Goal: Information Seeking & Learning: Understand process/instructions

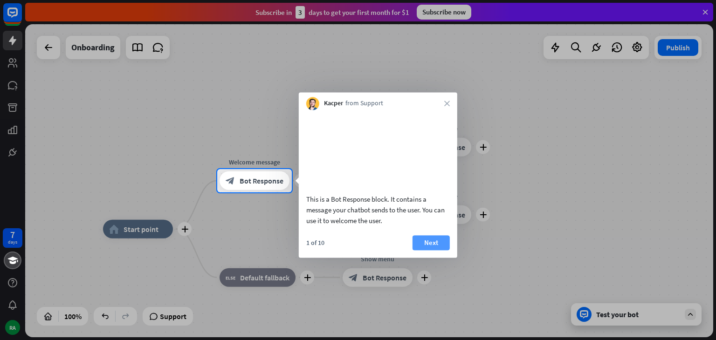
click at [434, 250] on button "Next" at bounding box center [431, 242] width 37 height 15
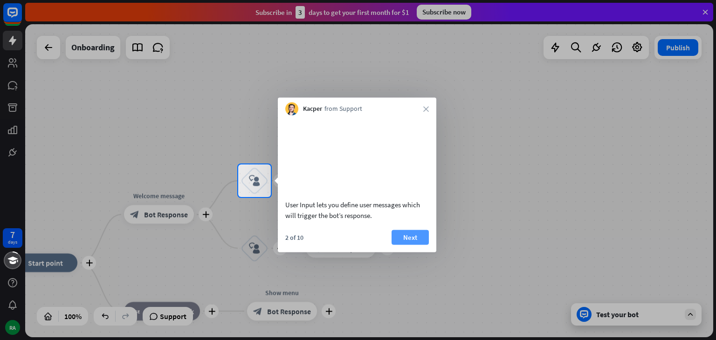
click at [407, 244] on button "Next" at bounding box center [410, 237] width 37 height 15
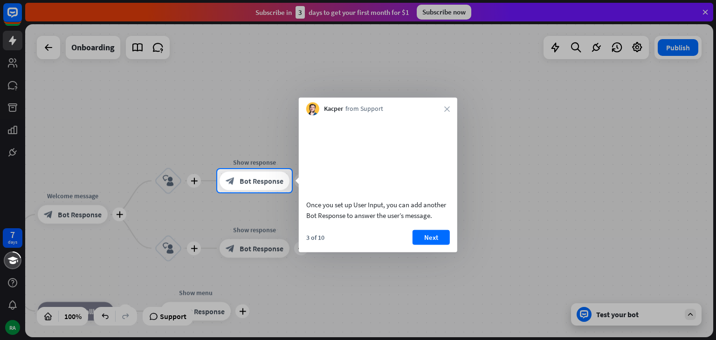
click at [436, 245] on button "Next" at bounding box center [431, 237] width 37 height 15
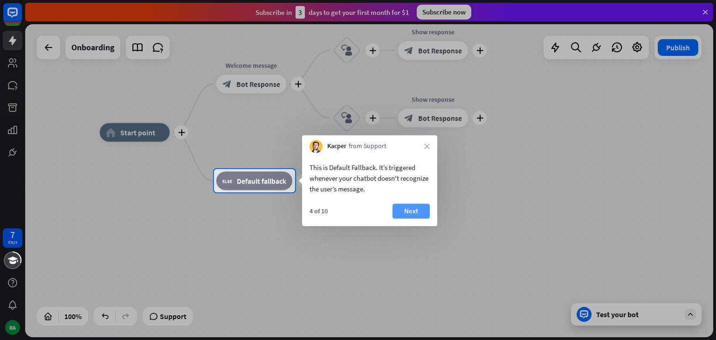
click at [405, 214] on button "Next" at bounding box center [411, 211] width 37 height 15
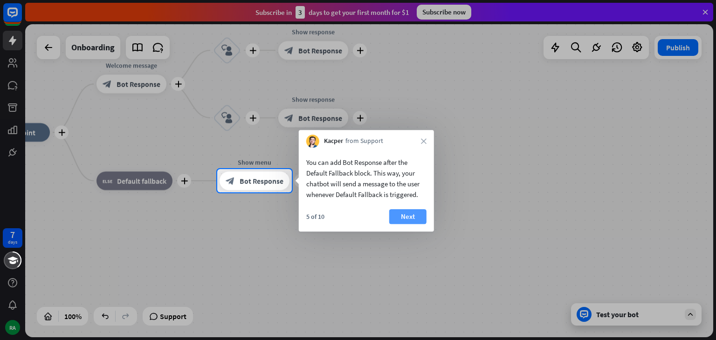
click at [418, 217] on button "Next" at bounding box center [407, 216] width 37 height 15
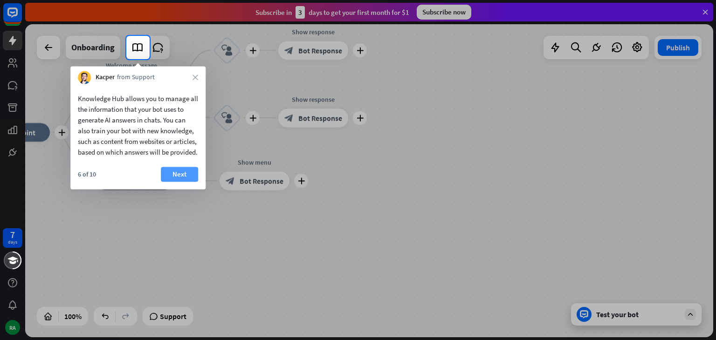
click at [180, 182] on button "Next" at bounding box center [179, 174] width 37 height 15
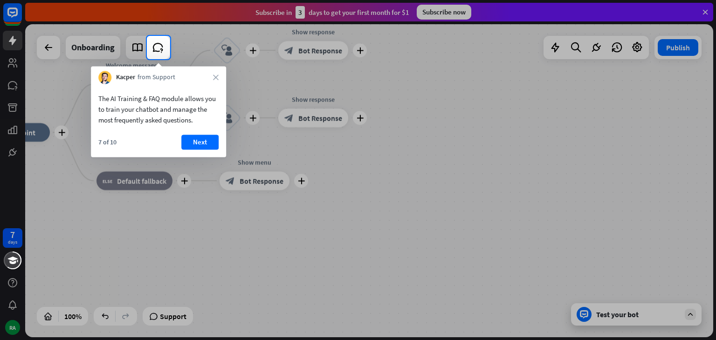
click at [205, 150] on div "7 of 10 Next" at bounding box center [158, 146] width 135 height 22
click at [201, 144] on button "Next" at bounding box center [199, 142] width 37 height 15
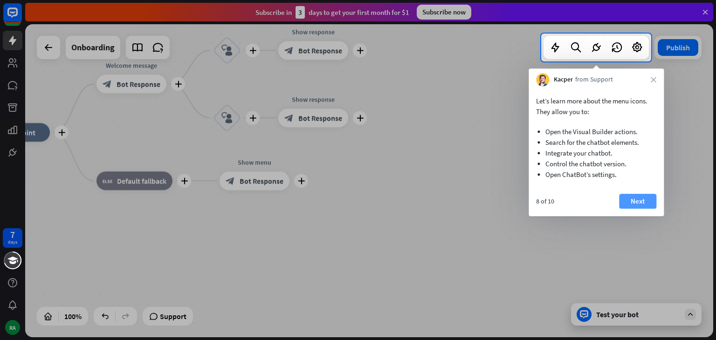
click at [636, 204] on button "Next" at bounding box center [637, 201] width 37 height 15
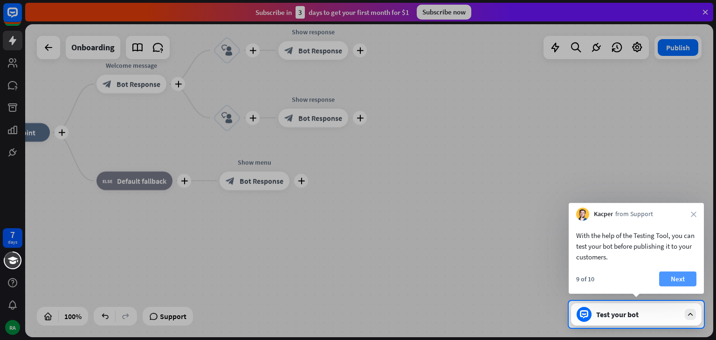
click at [678, 278] on button "Next" at bounding box center [677, 279] width 37 height 15
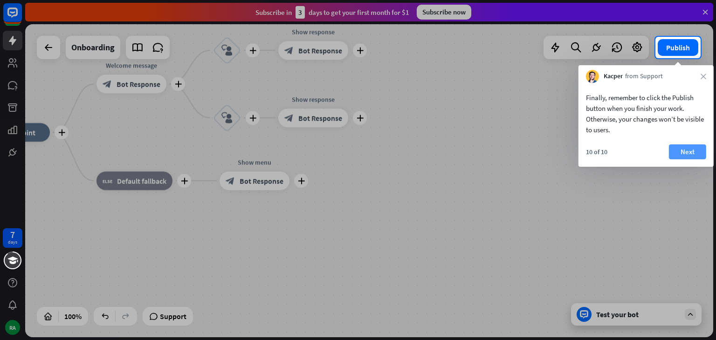
click at [689, 152] on button "Next" at bounding box center [687, 152] width 37 height 15
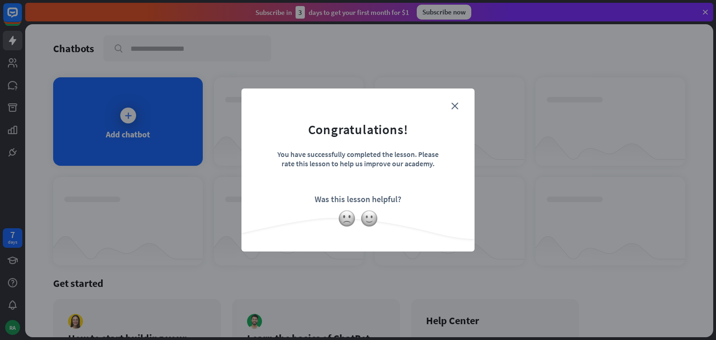
click at [458, 104] on form "Congratulations! You have successfully completed the lesson. Please rate this l…" at bounding box center [358, 155] width 210 height 111
click at [452, 103] on icon "close" at bounding box center [454, 106] width 7 height 7
